Goal: Task Accomplishment & Management: Manage account settings

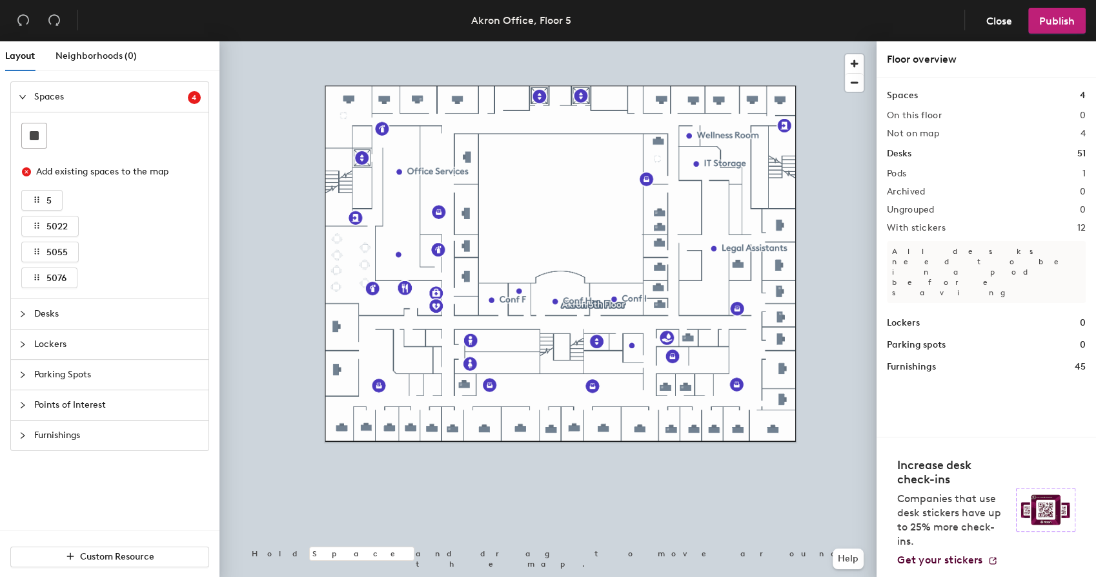
click at [18, 321] on div "Desks" at bounding box center [110, 314] width 198 height 30
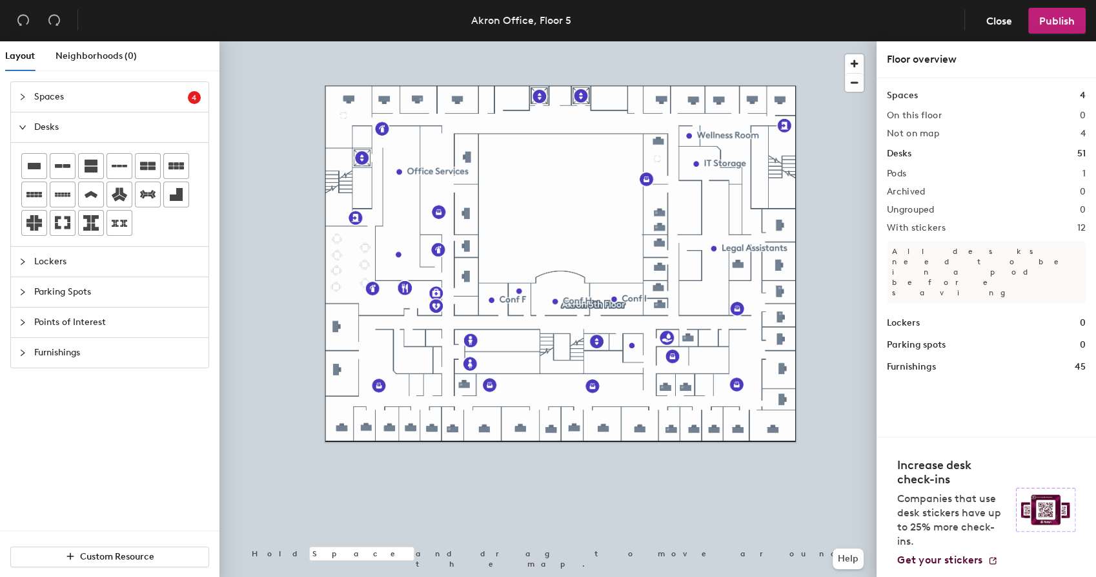
click at [553, 166] on div "Layout Neighborhoods (0) Spaces 4 Add existing spaces to the map 5 5022 5055 50…" at bounding box center [548, 311] width 1096 height 540
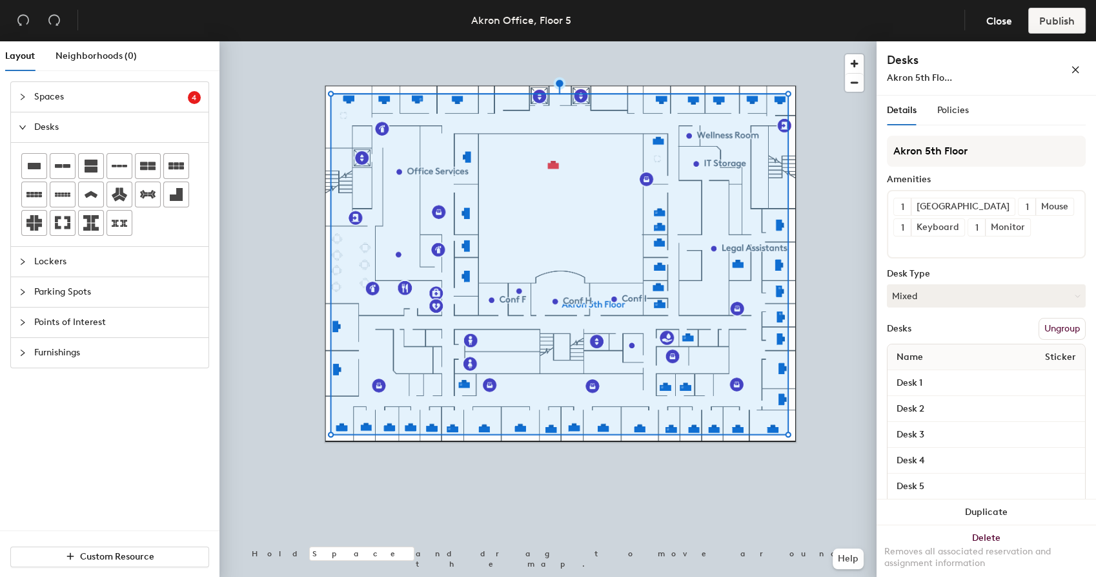
click at [1046, 328] on button "Ungroup" at bounding box center [1062, 329] width 47 height 22
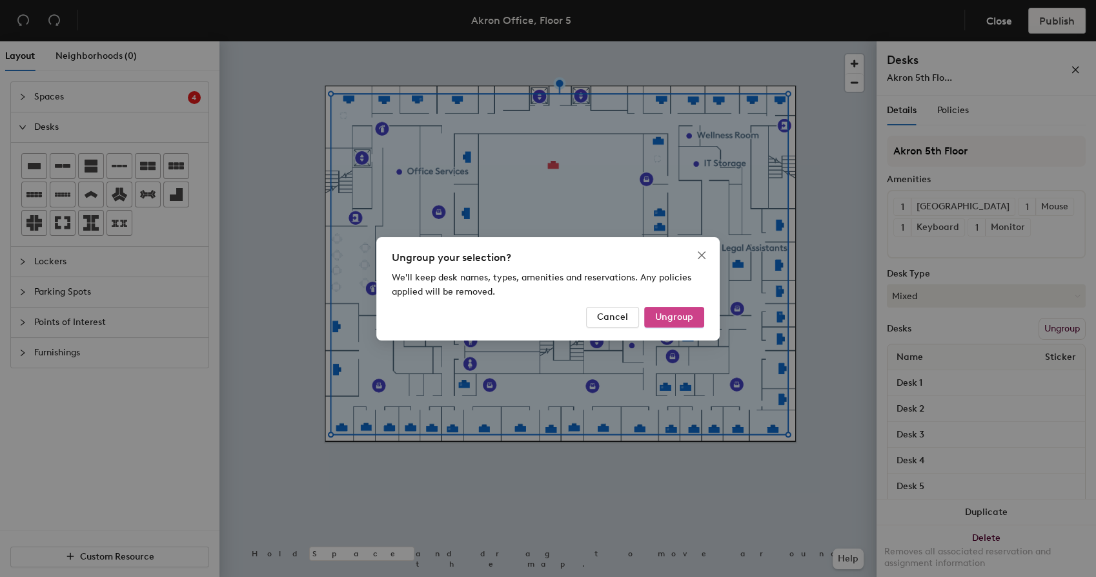
click at [683, 318] on span "Ungroup" at bounding box center [674, 316] width 38 height 11
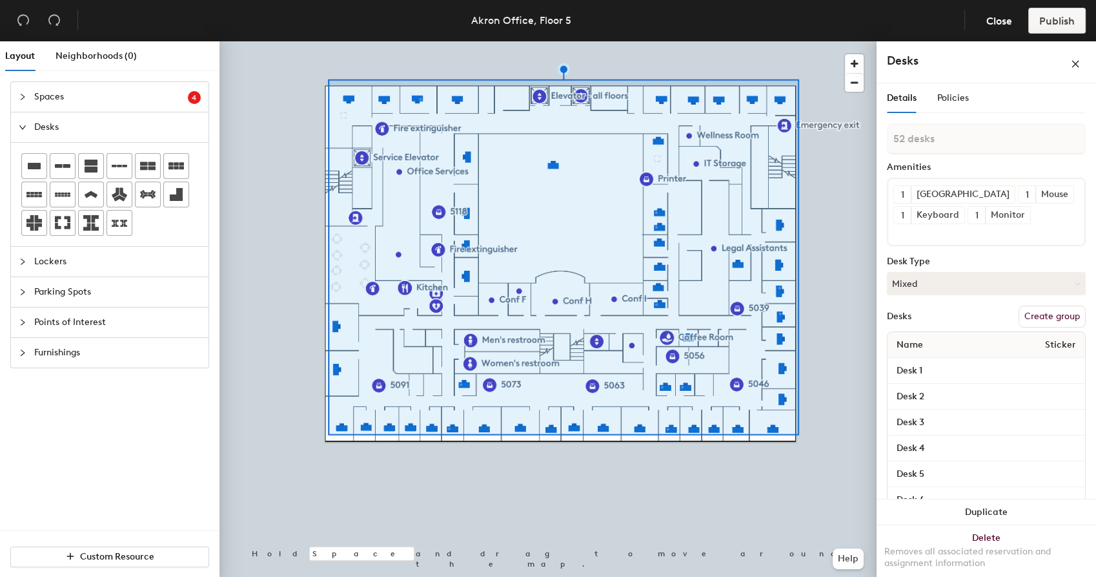
click at [1026, 320] on button "Create group" at bounding box center [1052, 316] width 67 height 22
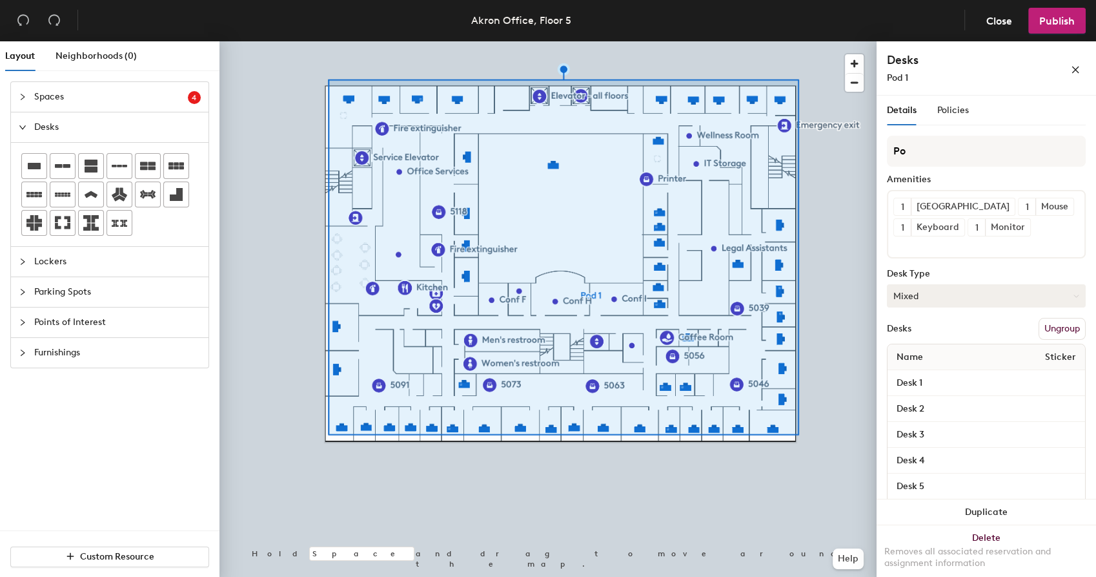
type input "P"
type input "Akron"
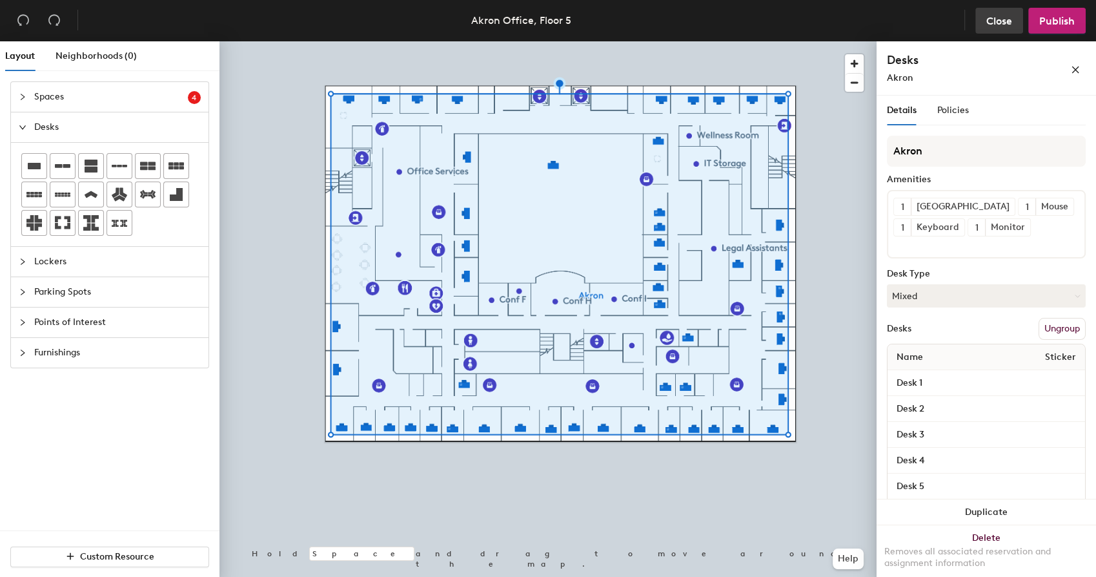
click at [1002, 19] on span "Close" at bounding box center [999, 21] width 26 height 12
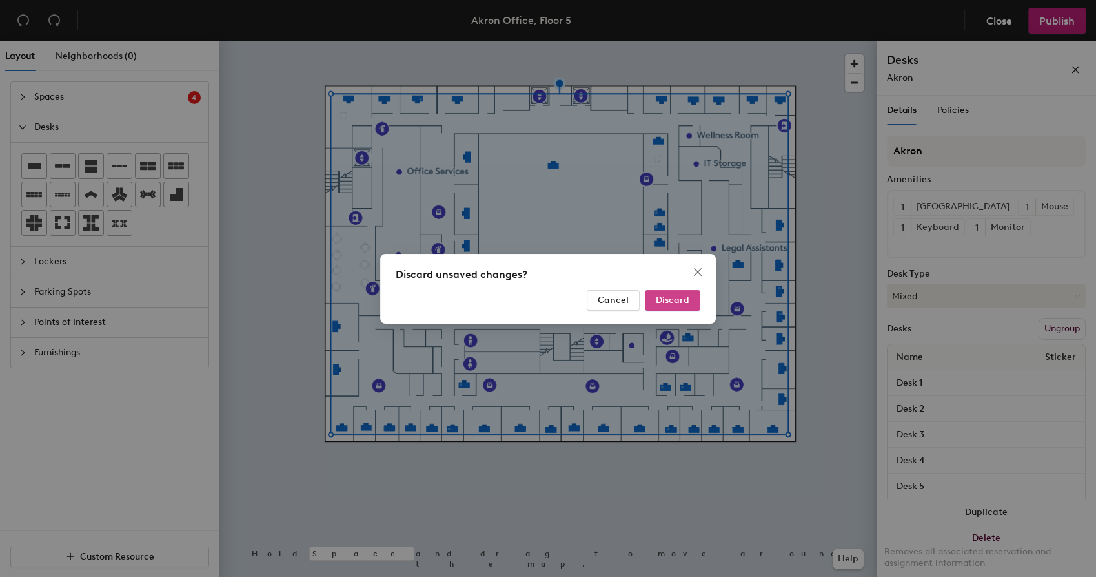
drag, startPoint x: 684, startPoint y: 300, endPoint x: 675, endPoint y: 298, distance: 9.9
click at [684, 300] on span "Discard" at bounding box center [673, 299] width 34 height 11
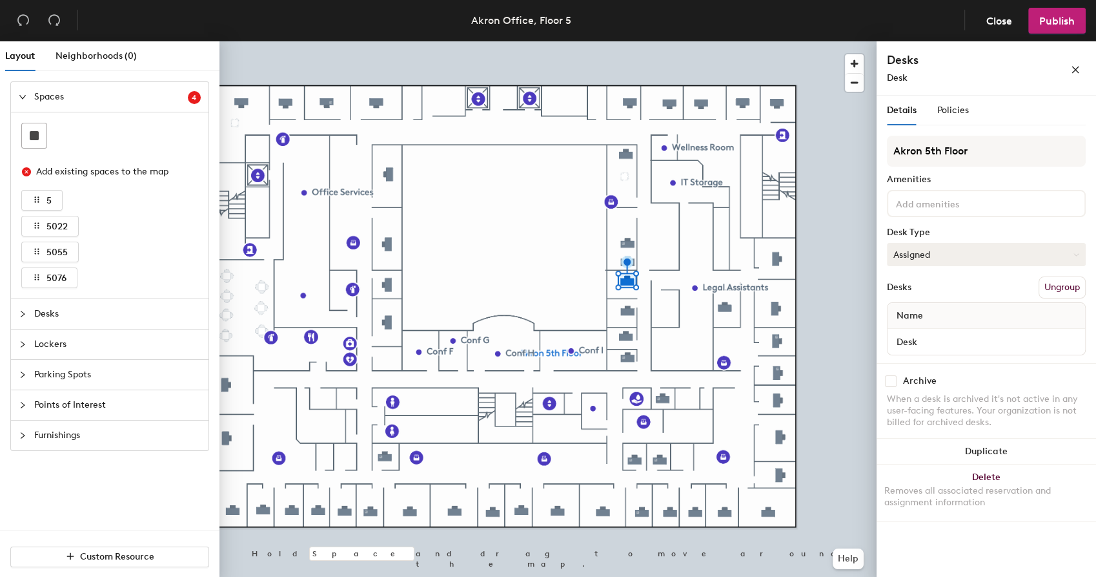
click at [930, 256] on button "Assigned" at bounding box center [986, 254] width 199 height 23
click at [919, 330] on div "Hoteled" at bounding box center [952, 332] width 129 height 19
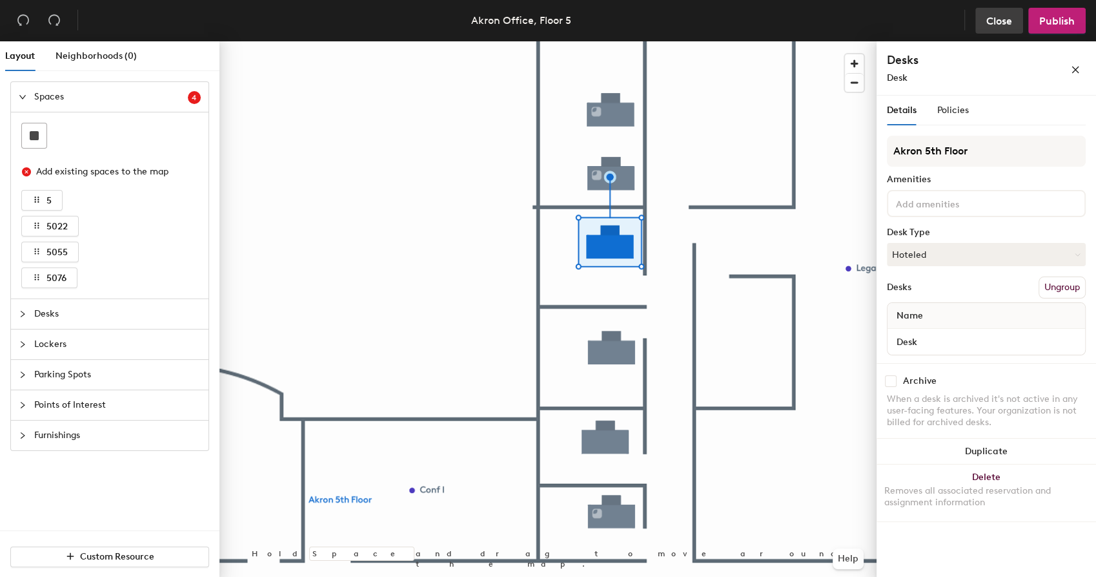
click at [1006, 21] on span "Close" at bounding box center [999, 21] width 26 height 12
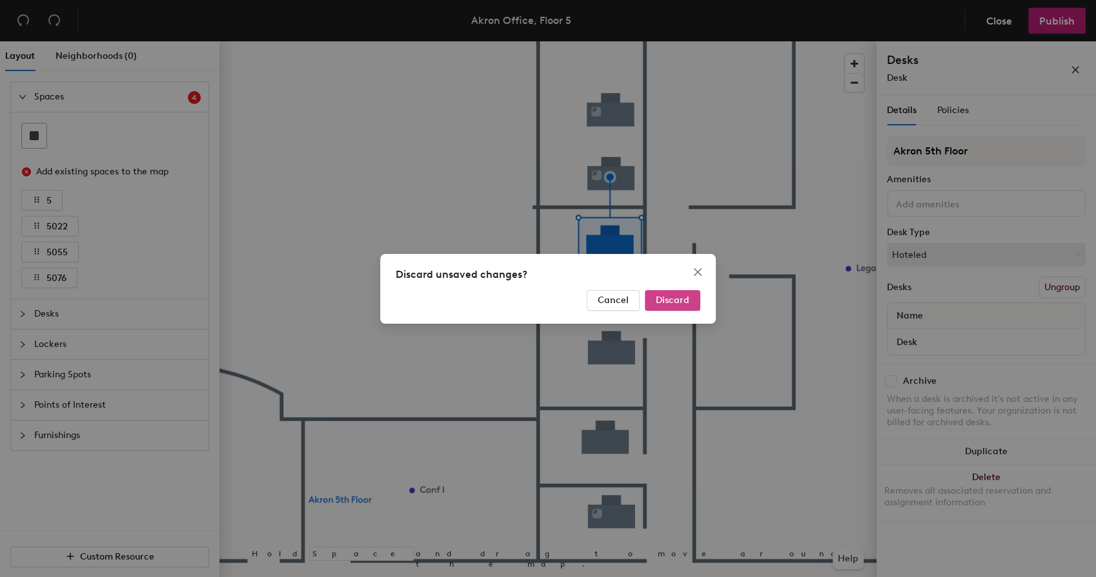
click at [679, 298] on span "Discard" at bounding box center [673, 299] width 34 height 11
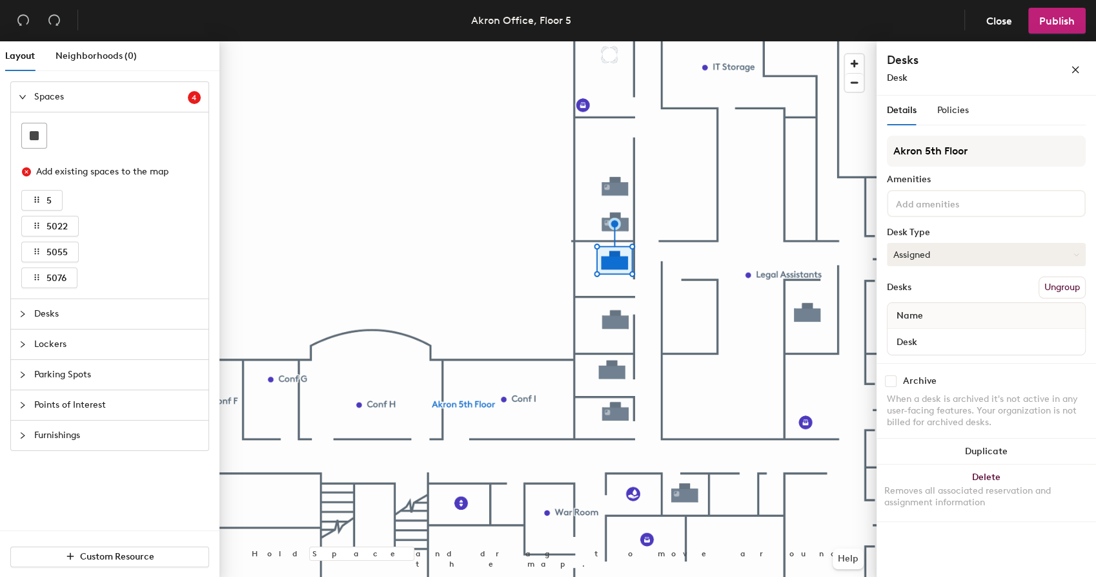
click at [935, 260] on button "Assigned" at bounding box center [986, 254] width 199 height 23
click at [710, 41] on div at bounding box center [548, 41] width 657 height 0
click at [937, 250] on button "Assigned" at bounding box center [986, 254] width 199 height 23
click at [914, 330] on div "Hoteled" at bounding box center [952, 332] width 129 height 19
click at [1050, 19] on span "Publish" at bounding box center [1057, 21] width 36 height 12
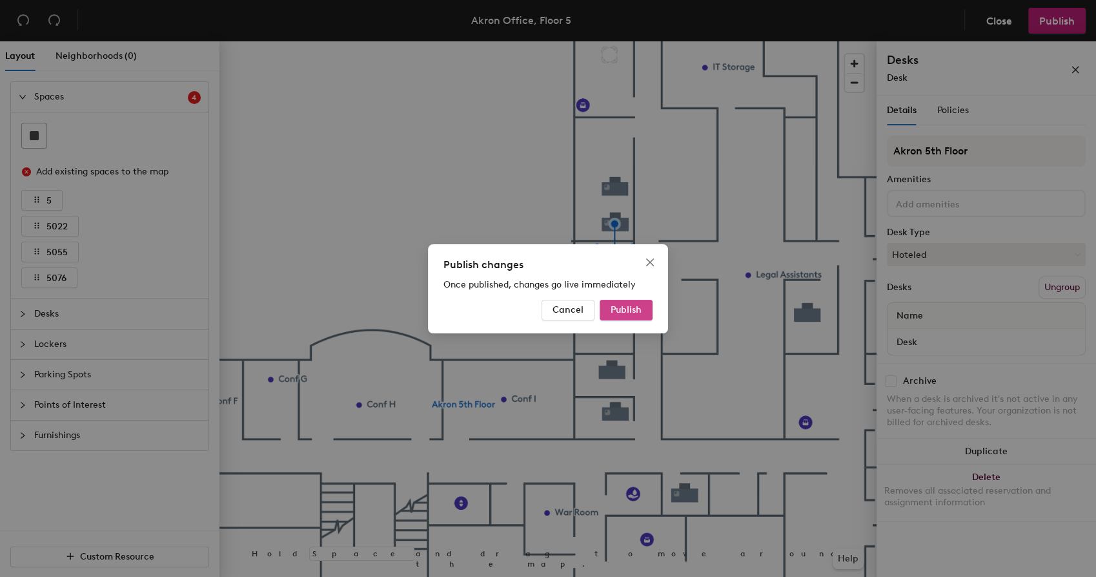
click at [646, 311] on button "Publish" at bounding box center [626, 310] width 53 height 21
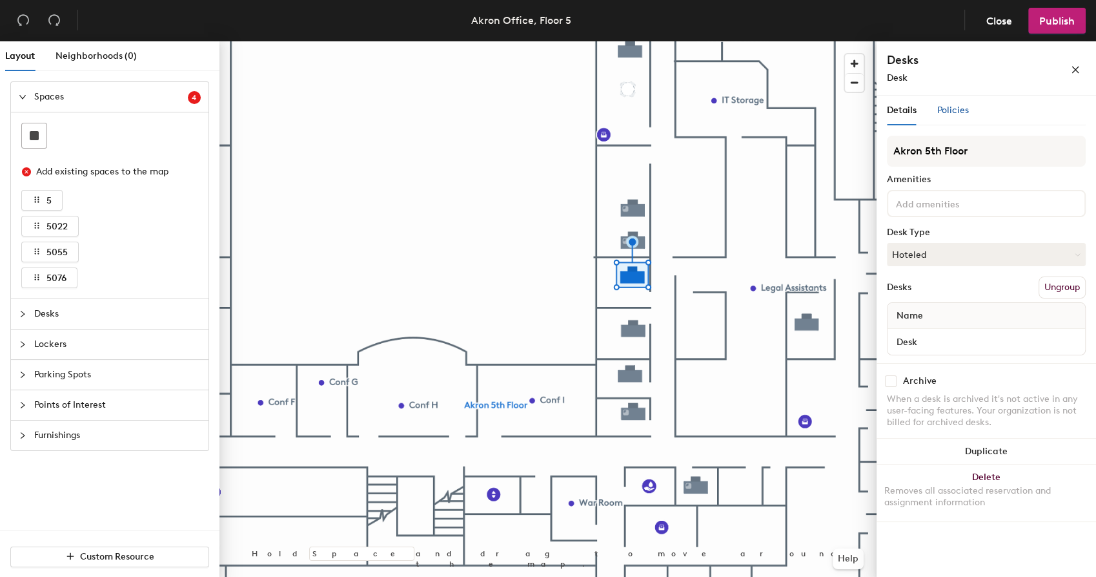
click at [950, 116] on div "Policies" at bounding box center [953, 110] width 32 height 14
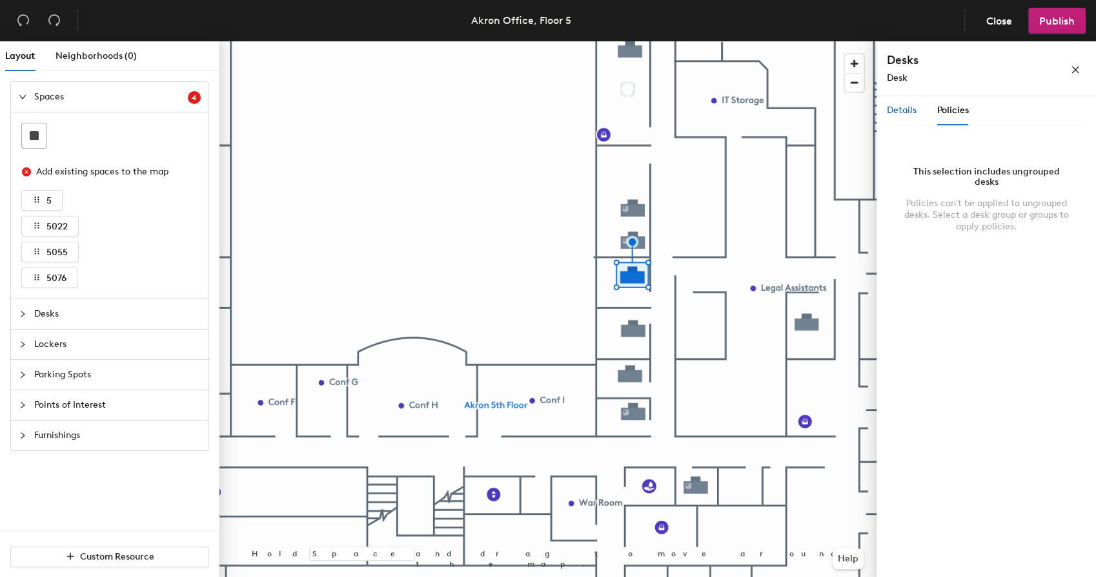
click at [894, 108] on span "Details" at bounding box center [902, 110] width 30 height 11
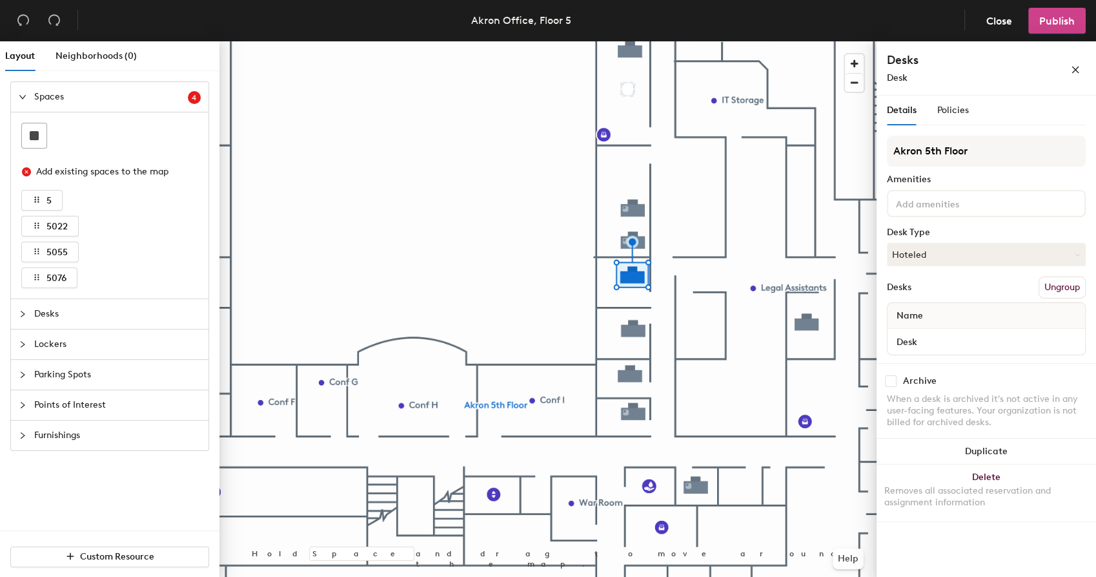
click at [1041, 22] on span "Publish" at bounding box center [1057, 21] width 36 height 12
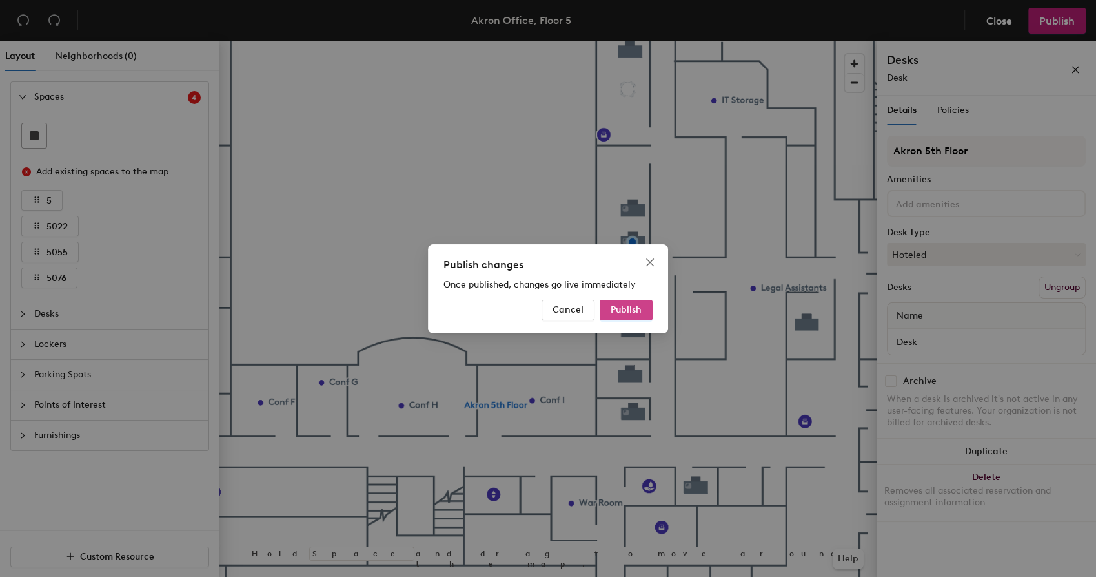
click at [624, 307] on span "Publish" at bounding box center [626, 309] width 31 height 11
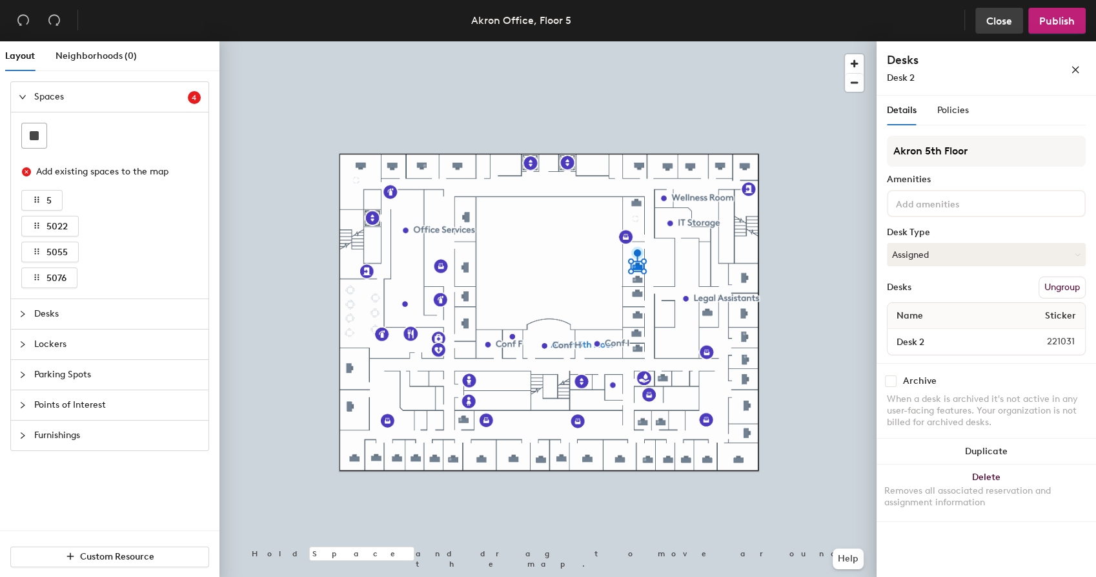
click at [990, 24] on span "Close" at bounding box center [999, 21] width 26 height 12
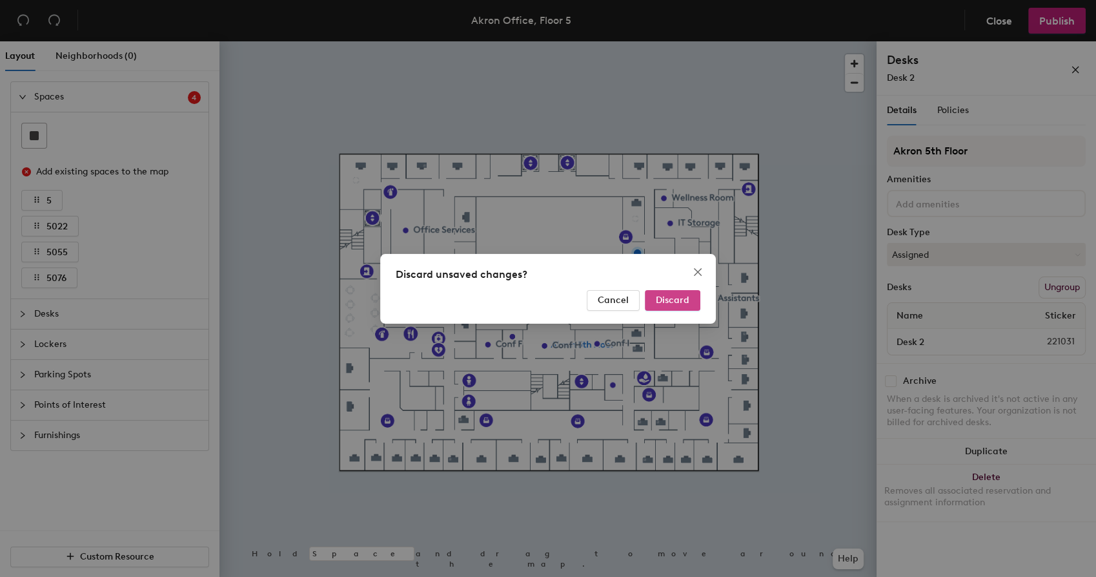
click at [666, 301] on span "Discard" at bounding box center [673, 299] width 34 height 11
